Goal: Navigation & Orientation: Find specific page/section

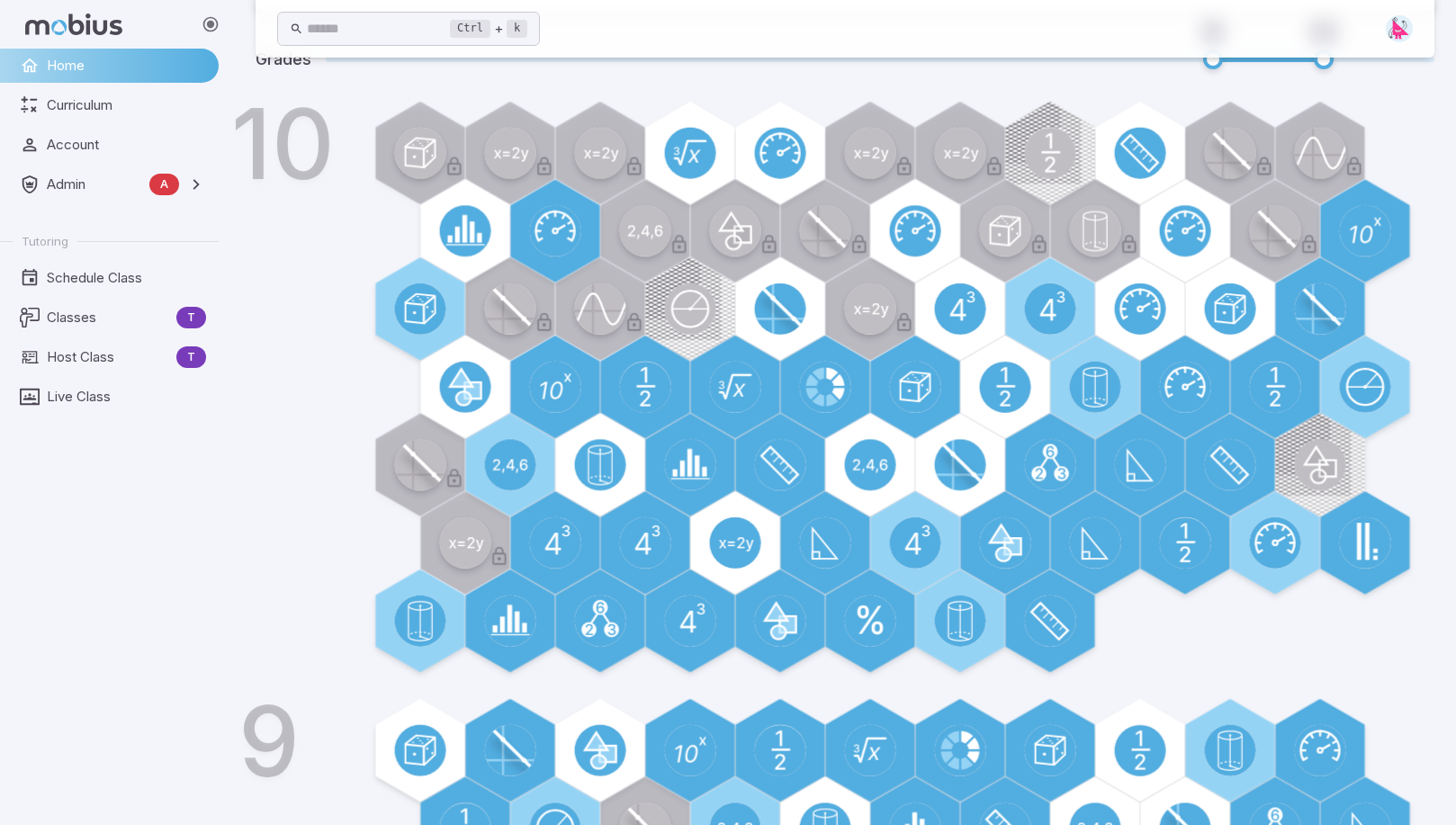
scroll to position [720, 0]
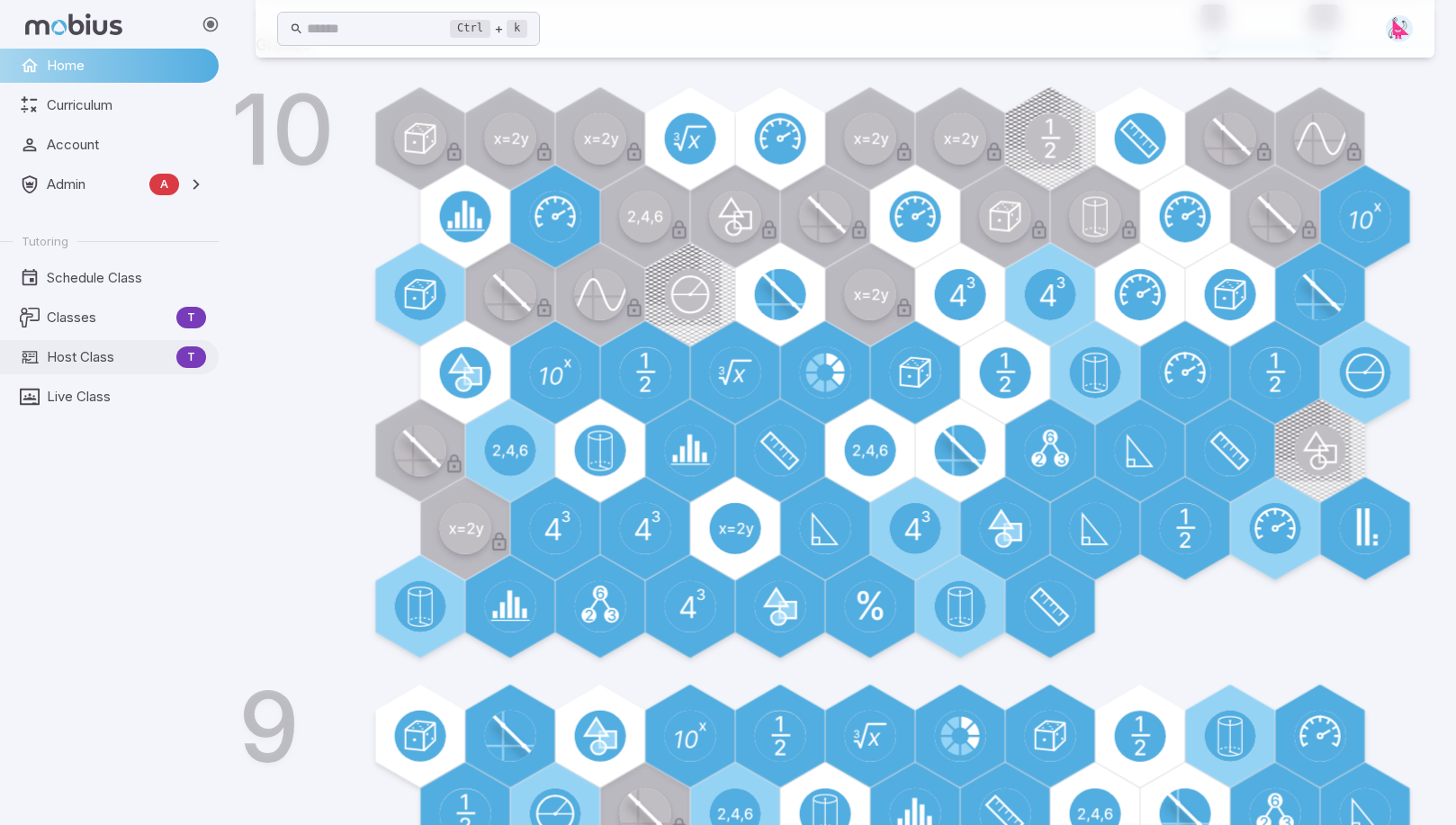
click at [60, 364] on span "Host Class" at bounding box center [107, 357] width 123 height 19
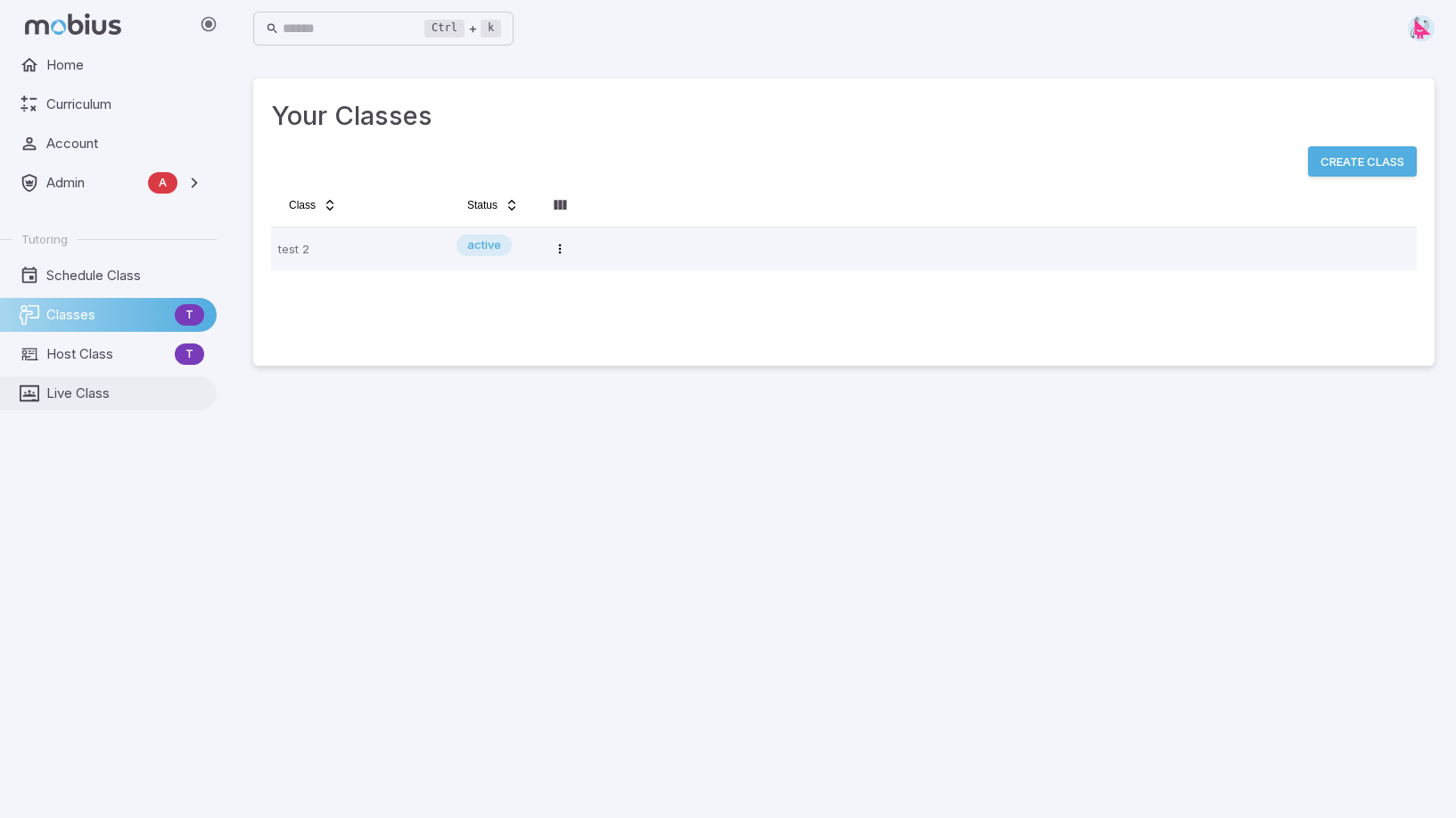
click at [93, 400] on span "Live Class" at bounding box center [125, 393] width 158 height 19
